Goal: Find contact information: Find contact information

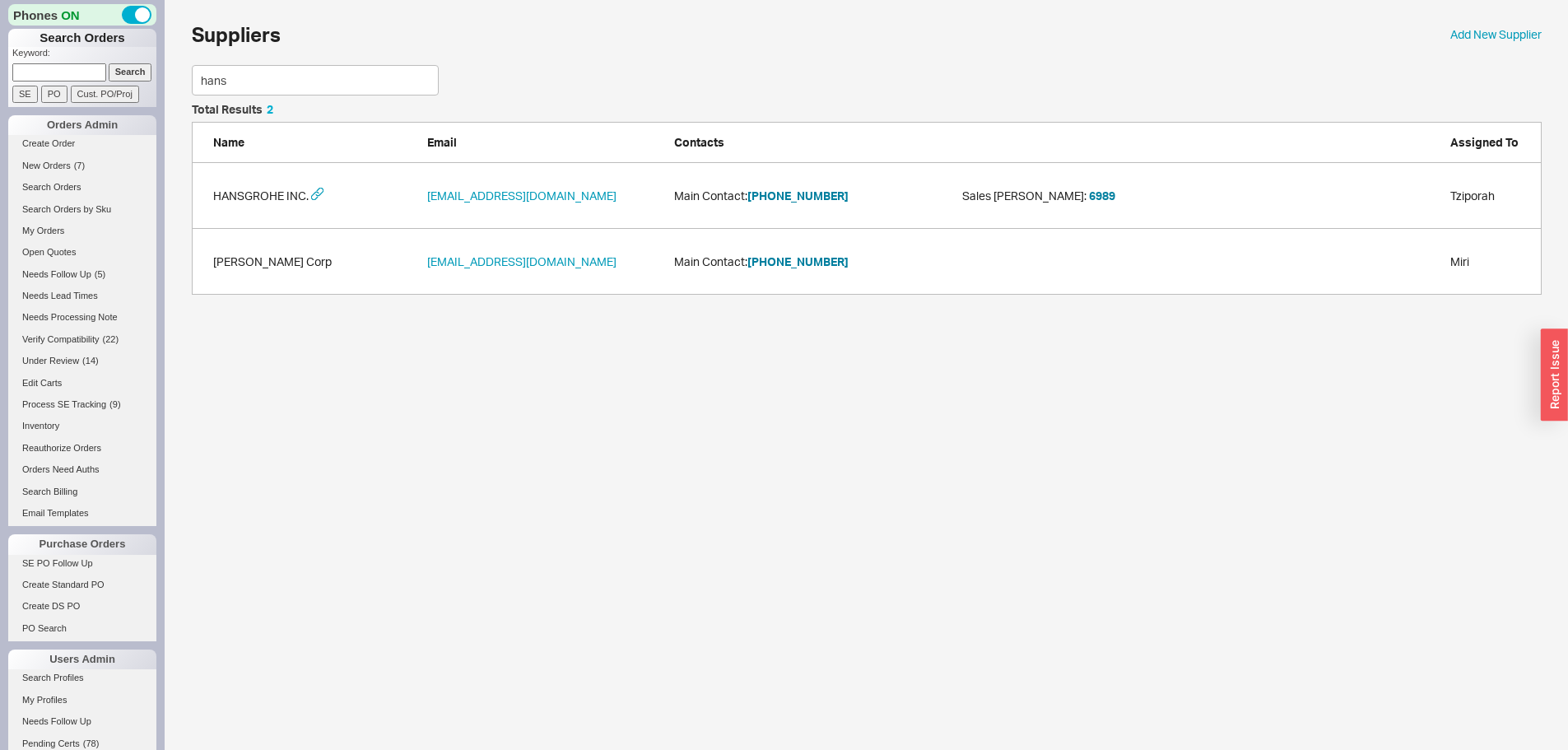
scroll to position [178, 1337]
click at [781, 186] on div "HANSGROHE INC. [EMAIL_ADDRESS][DOMAIN_NAME] Main Contact: [PHONE_NUMBER] Sales …" at bounding box center [866, 196] width 1349 height 66
click at [780, 201] on button "[PHONE_NUMBER]" at bounding box center [798, 196] width 101 height 17
click at [146, 88] on div "Phones ON Search Orders Keyword: Search SE PO Cust. PO/Proj Orders Admin Create…" at bounding box center [784, 156] width 1568 height 311
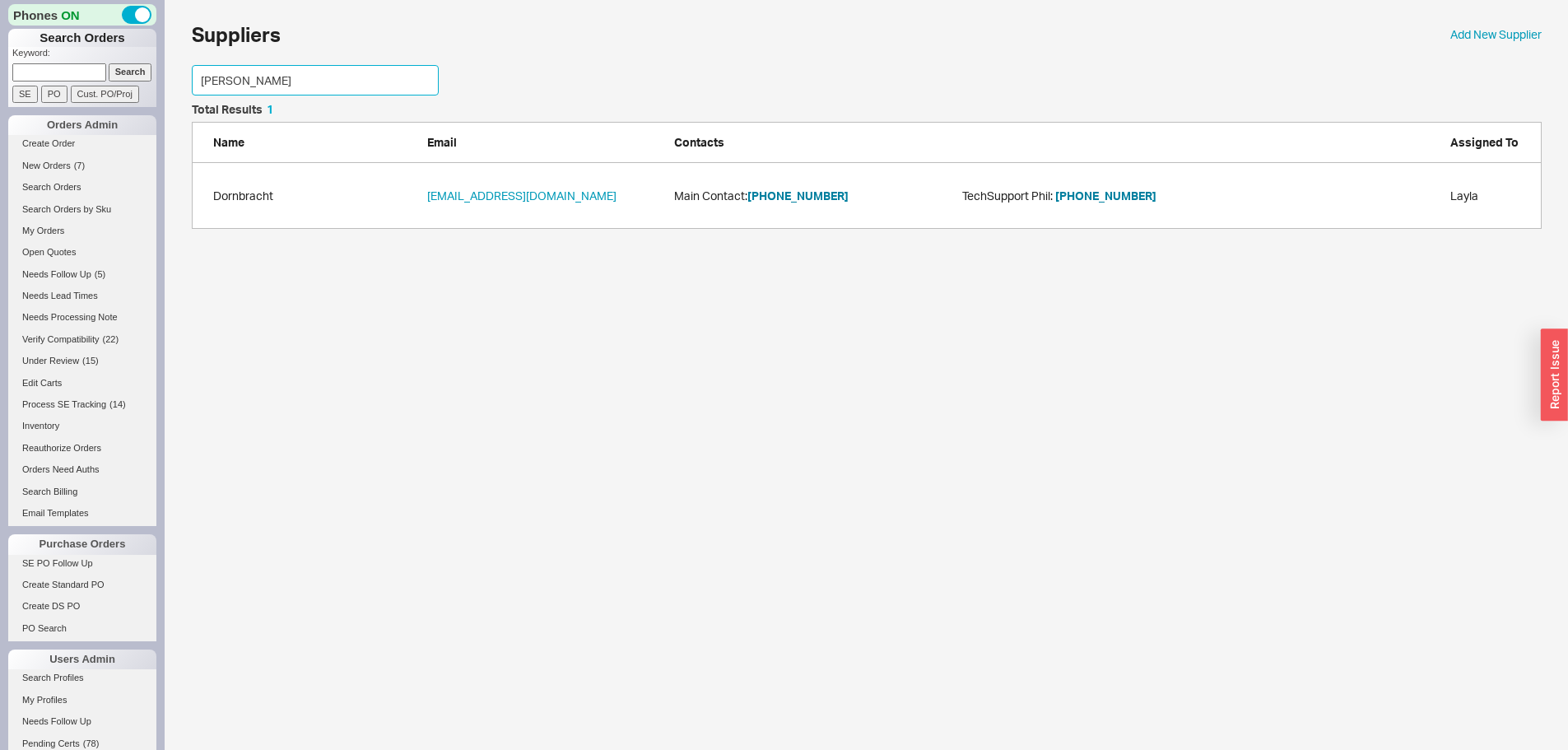
scroll to position [113, 1337]
click at [772, 193] on button "[PHONE_NUMBER]" at bounding box center [798, 196] width 101 height 17
click at [764, 196] on button "[PHONE_NUMBER]" at bounding box center [798, 196] width 101 height 17
drag, startPoint x: 842, startPoint y: 238, endPoint x: 831, endPoint y: 207, distance: 32.9
click at [842, 239] on div "Suppliers Add New Supplier [PERSON_NAME] Total Results 1 Name Email Contacts As…" at bounding box center [866, 122] width 1403 height 245
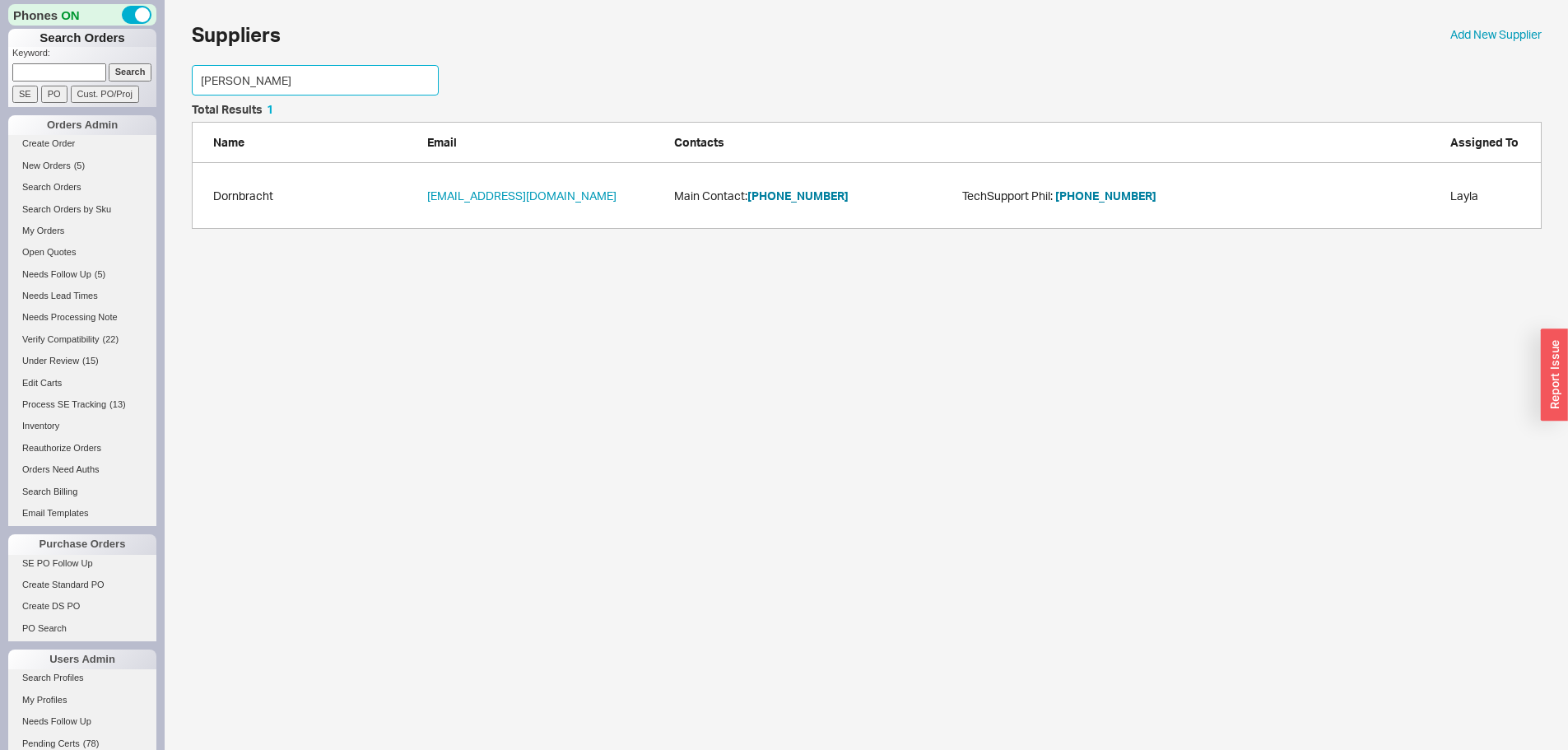
drag, startPoint x: 267, startPoint y: 75, endPoint x: 141, endPoint y: 100, distance: 128.5
click at [142, 99] on div "Phones ON Search Orders Keyword: Search SE PO Cust. PO/Proj Orders Admin Create…" at bounding box center [784, 122] width 1568 height 245
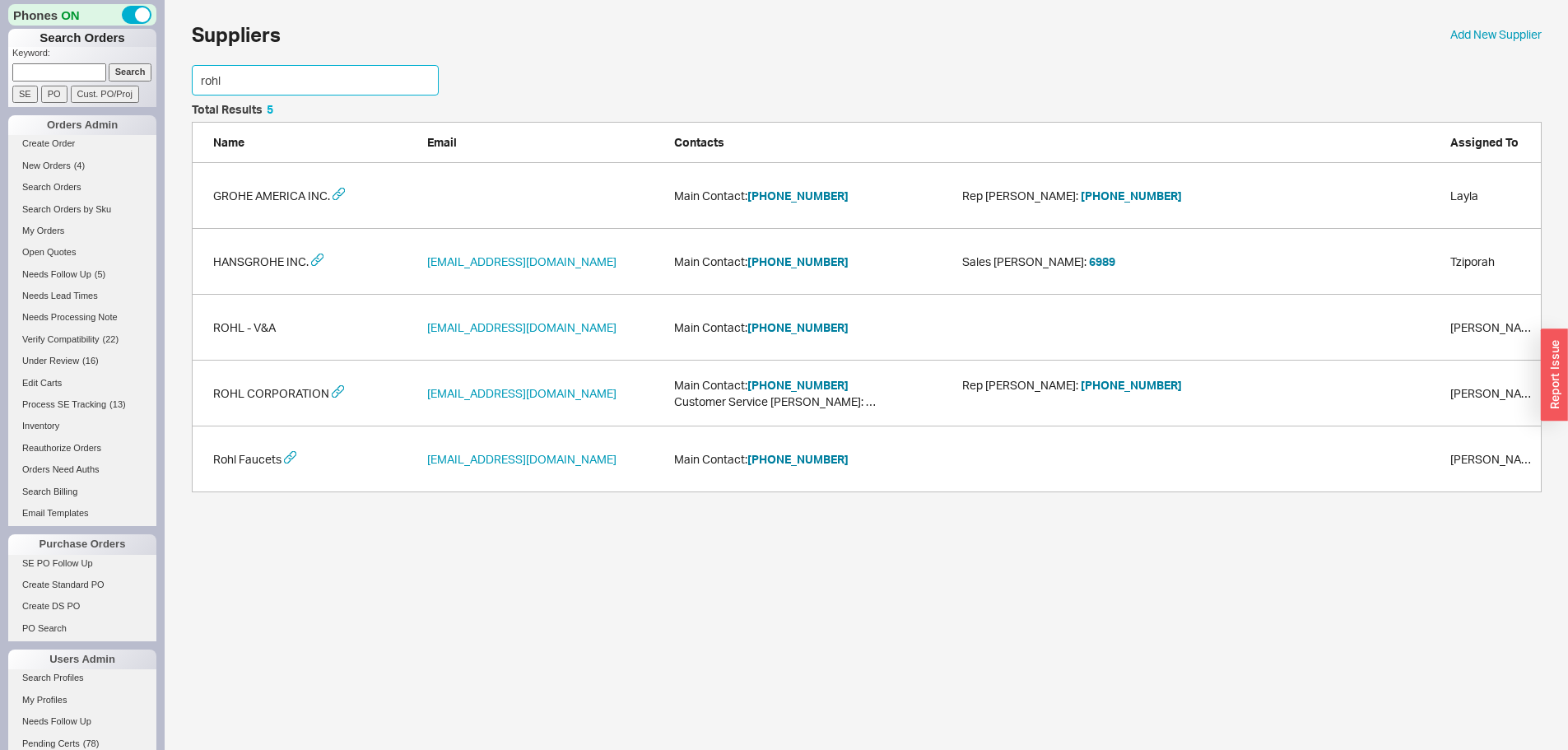
scroll to position [244, 1337]
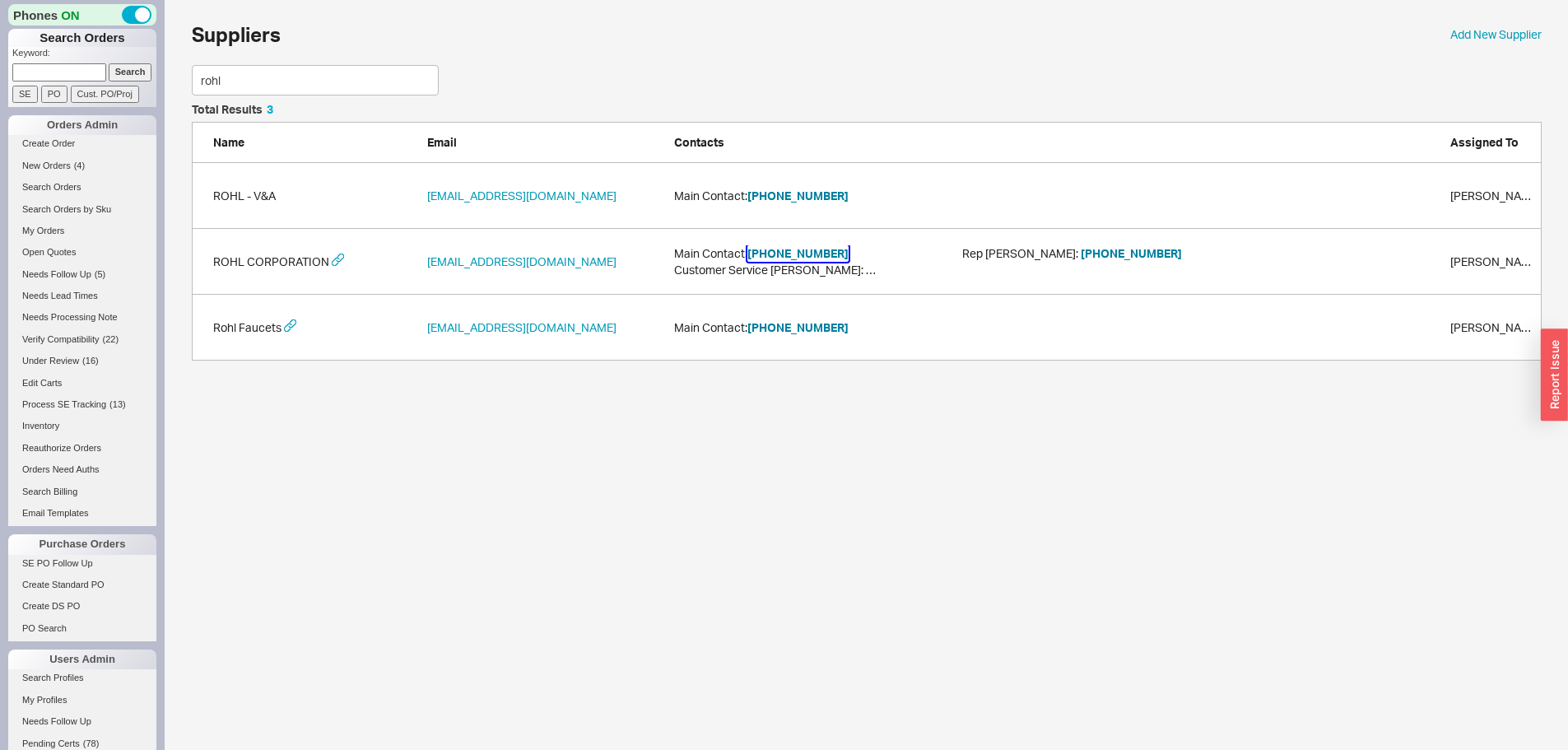
click at [821, 255] on button "[PHONE_NUMBER]" at bounding box center [798, 253] width 101 height 17
click at [236, 85] on input "rohl" at bounding box center [315, 80] width 247 height 30
click at [235, 84] on input "rohl" at bounding box center [315, 80] width 247 height 30
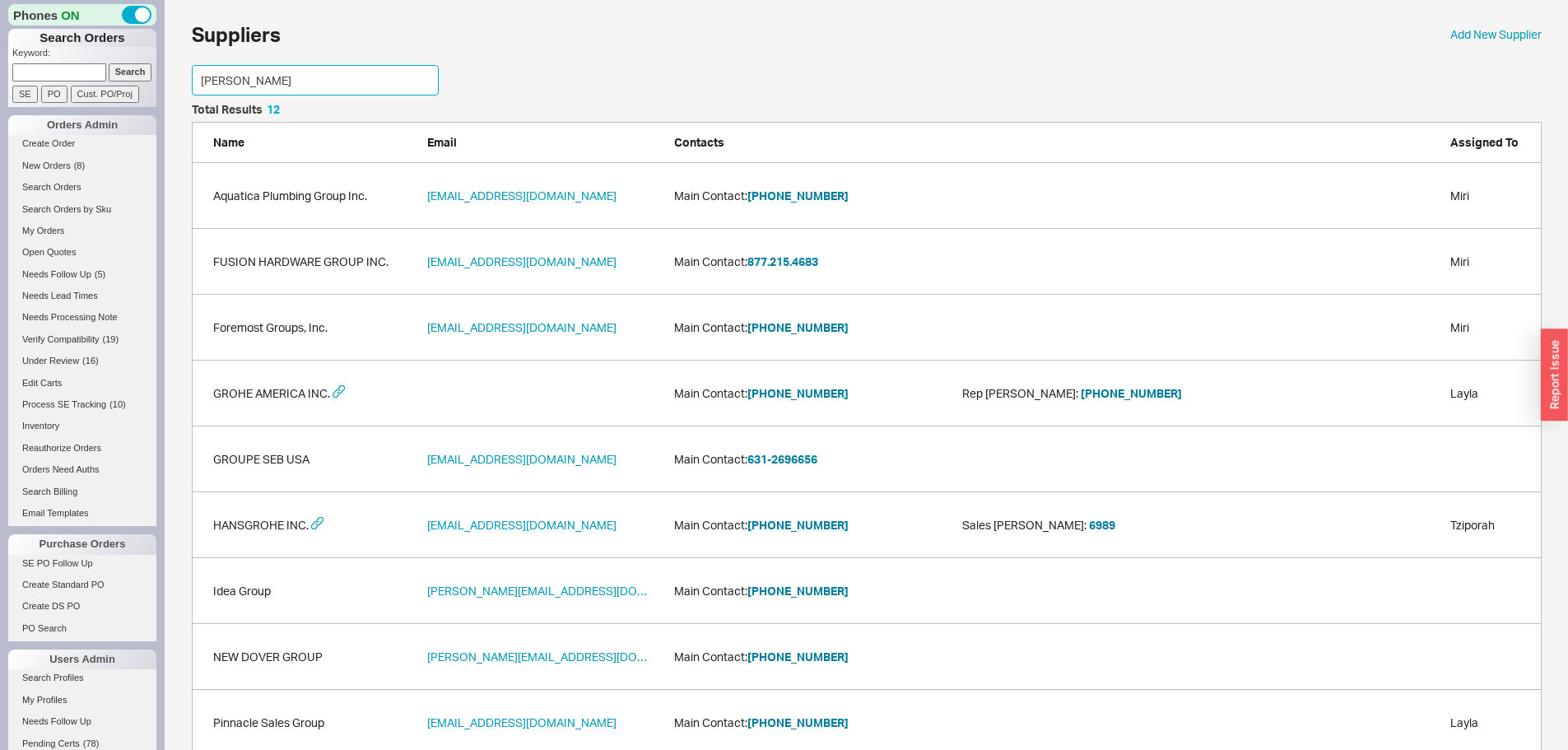
scroll to position [178, 1337]
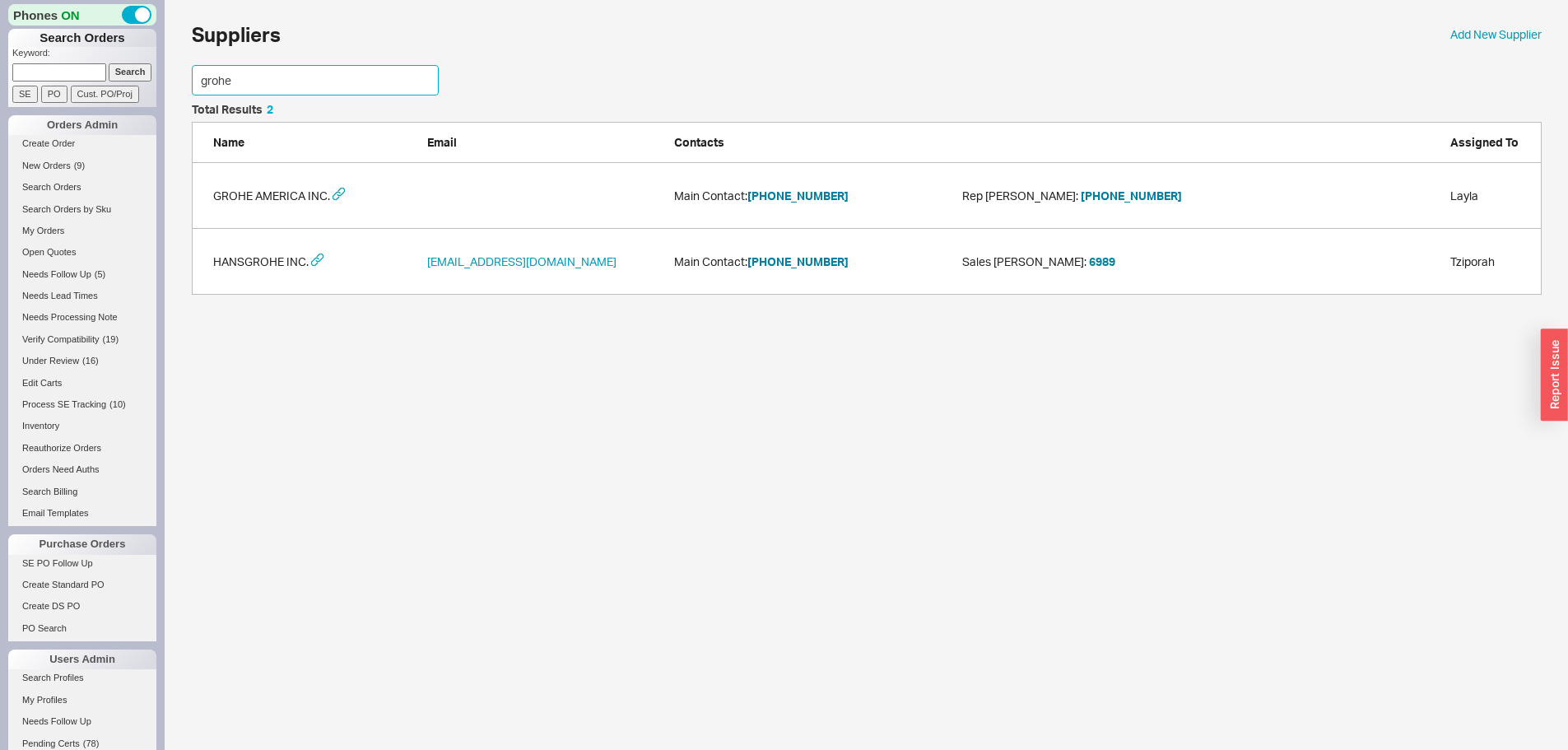
drag, startPoint x: 295, startPoint y: 74, endPoint x: 153, endPoint y: 83, distance: 142.3
click at [153, 83] on div "Phones ON Search Orders Keyword: Search SE PO Cust. PO/Proj Orders Admin Create…" at bounding box center [784, 156] width 1568 height 311
click at [812, 194] on button "[PHONE_NUMBER]" at bounding box center [798, 196] width 101 height 17
click at [292, 72] on input "grohe" at bounding box center [315, 80] width 247 height 30
click at [781, 194] on button "[PHONE_NUMBER]" at bounding box center [798, 196] width 101 height 17
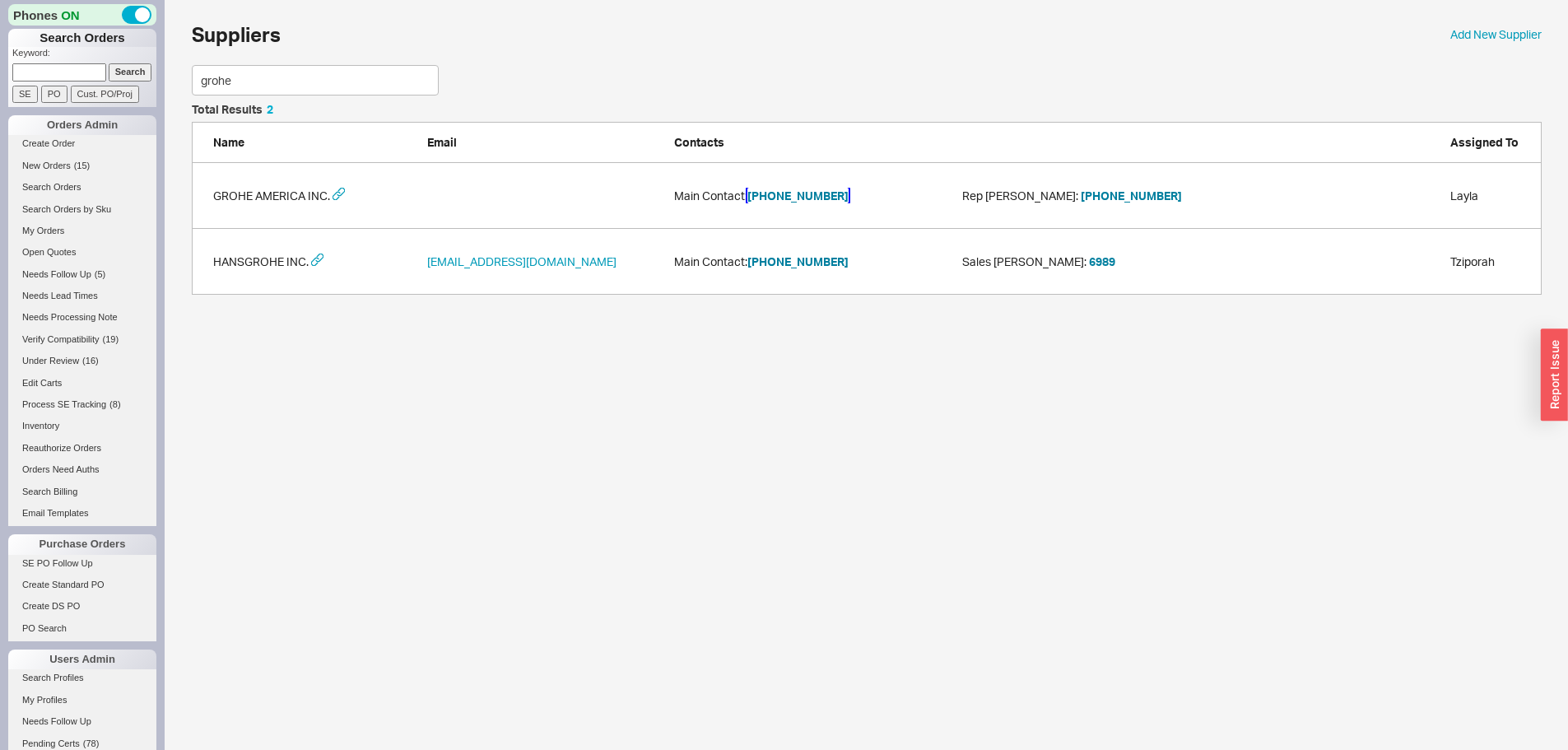
click at [821, 194] on button "[PHONE_NUMBER]" at bounding box center [798, 196] width 101 height 17
drag, startPoint x: 318, startPoint y: 77, endPoint x: 23, endPoint y: 98, distance: 295.7
click at [63, 94] on div "Phones ON Search Orders Keyword: Search SE PO Cust. PO/Proj Orders Admin Create…" at bounding box center [784, 156] width 1568 height 311
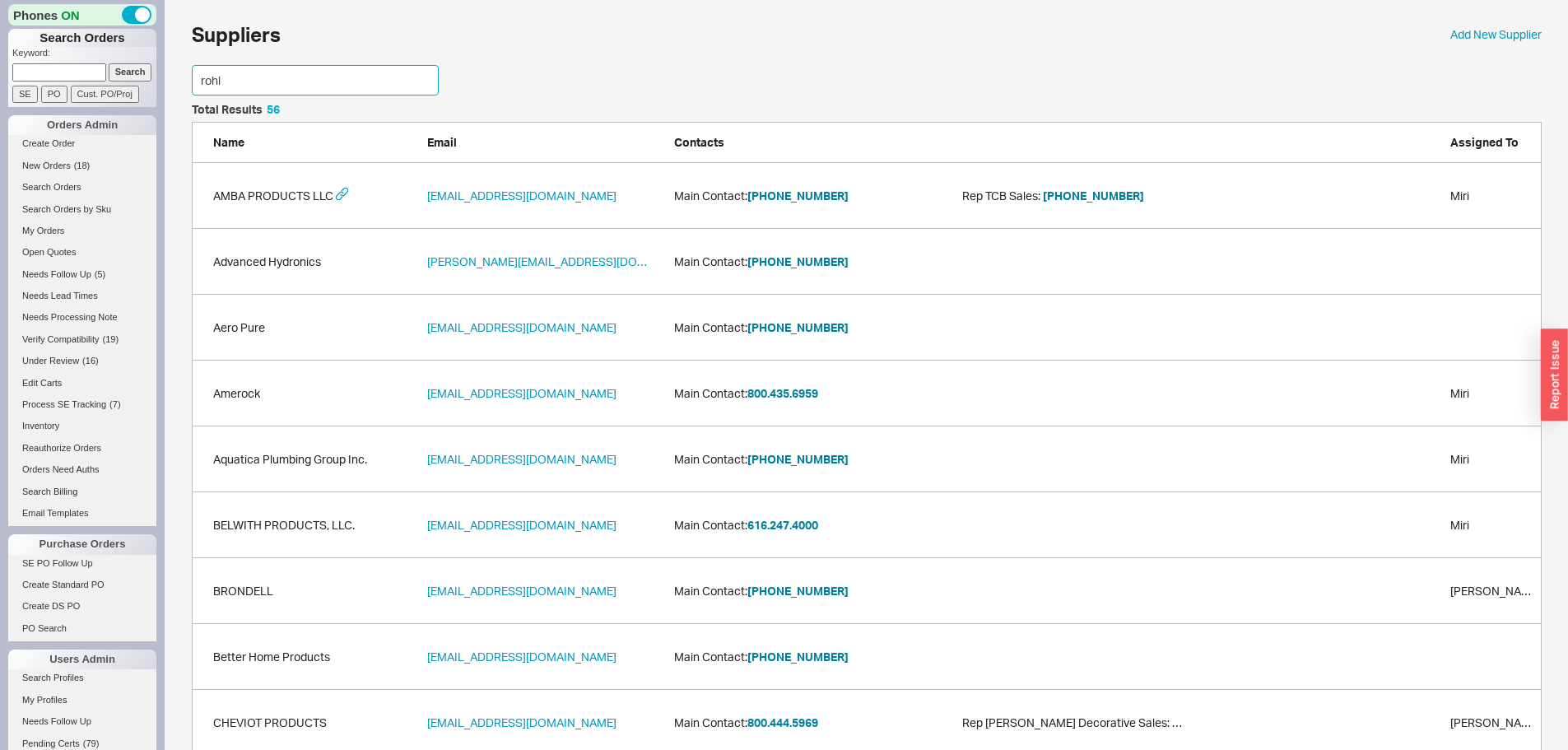
scroll to position [244, 1337]
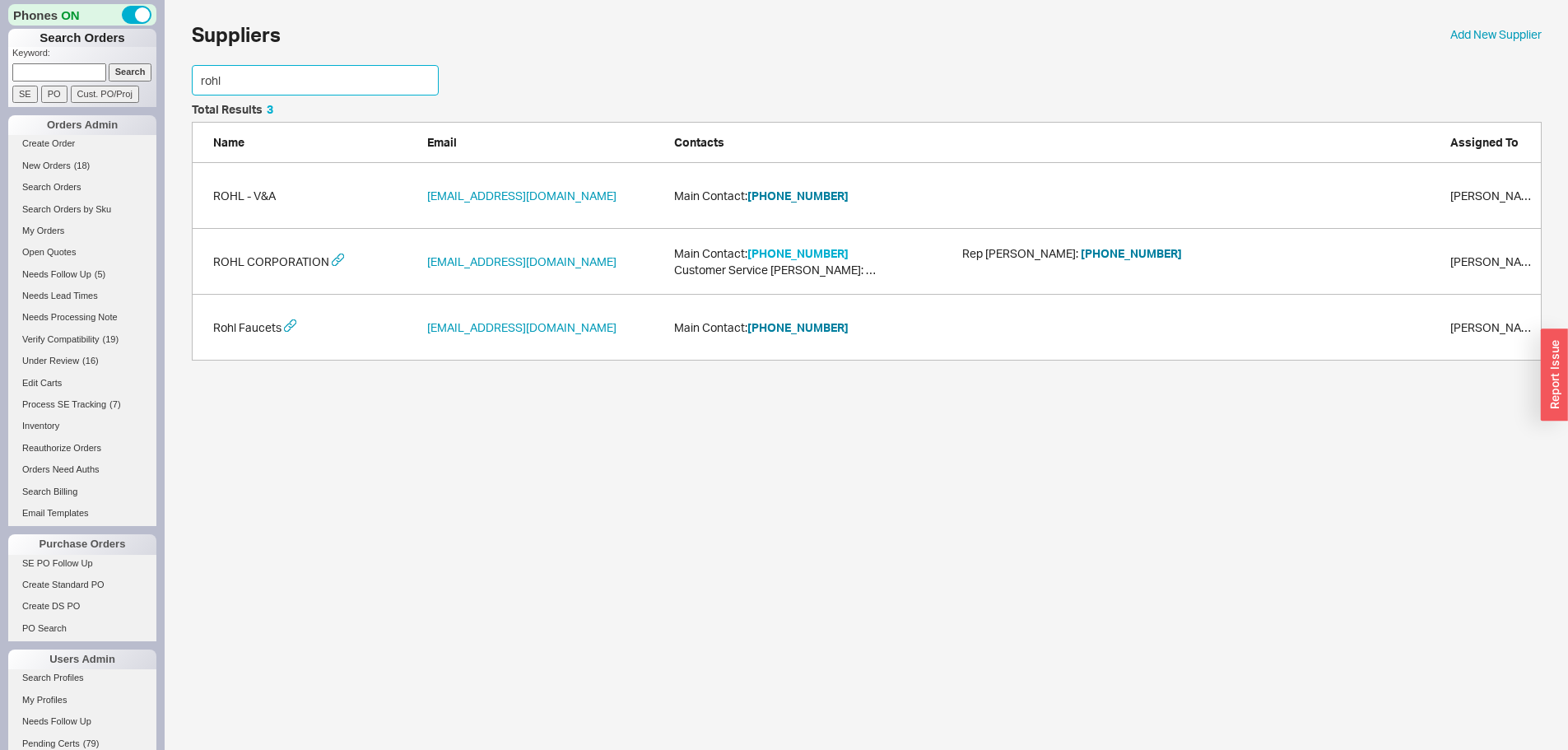
type input "rohl"
click at [789, 247] on button "[PHONE_NUMBER]" at bounding box center [798, 253] width 101 height 17
